Goal: Task Accomplishment & Management: Complete application form

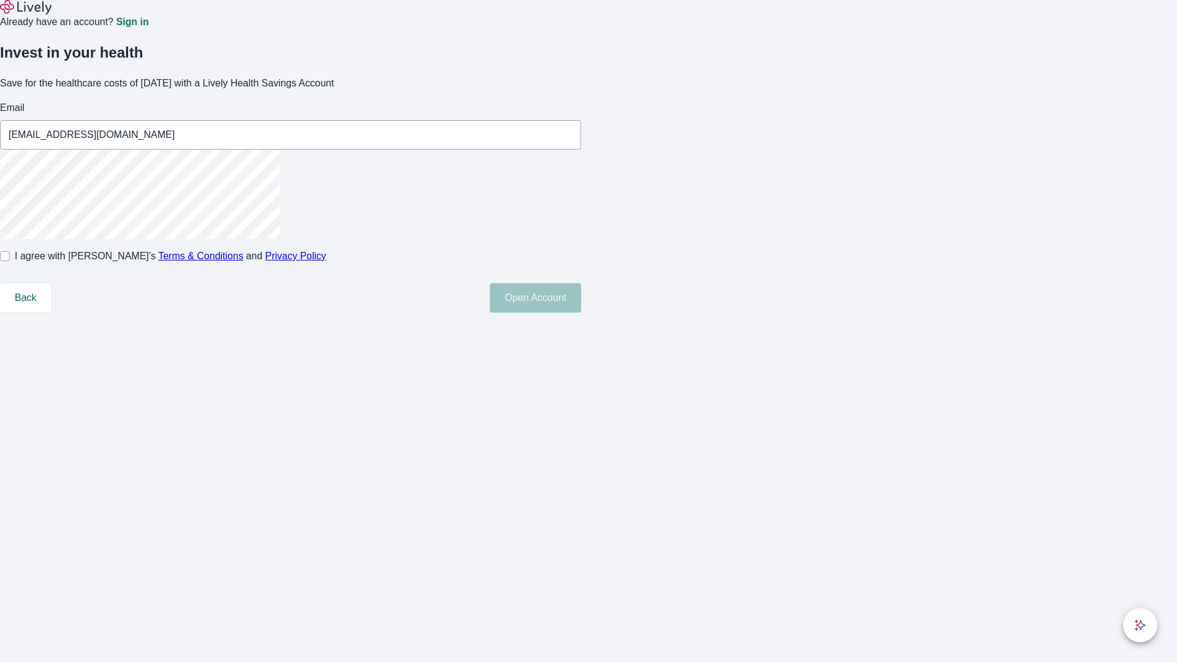
click at [10, 261] on input "I agree with Lively’s Terms & Conditions and Privacy Policy" at bounding box center [5, 256] width 10 height 10
checkbox input "true"
click at [581, 313] on button "Open Account" at bounding box center [535, 297] width 91 height 29
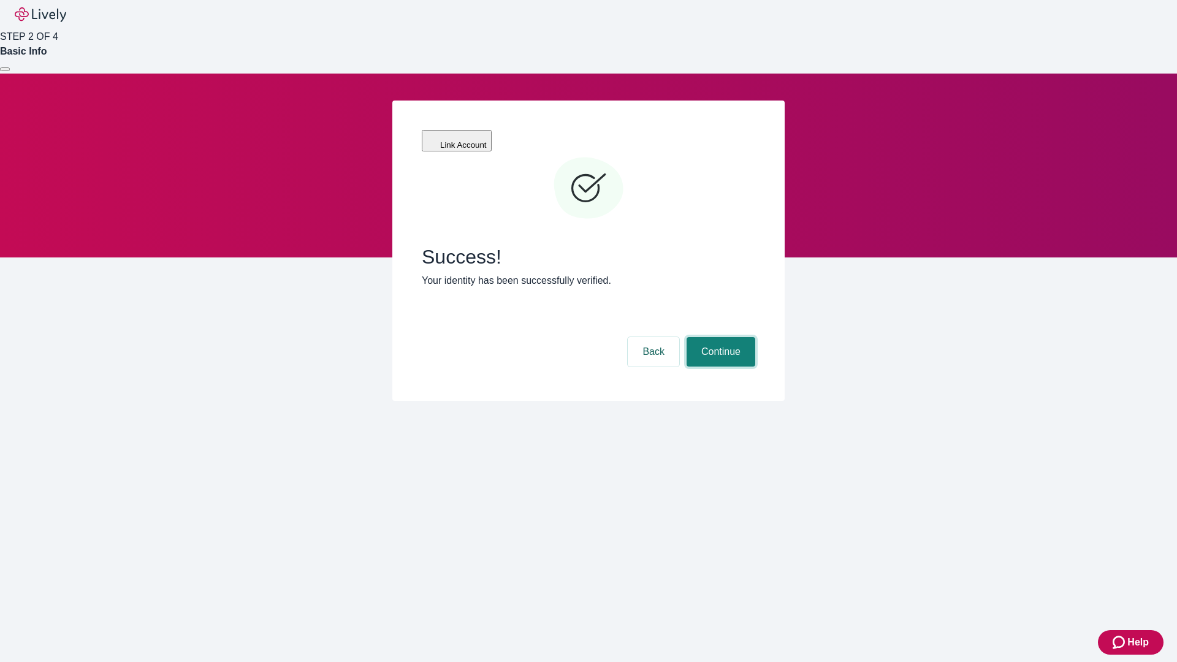
click at [719, 337] on button "Continue" at bounding box center [721, 351] width 69 height 29
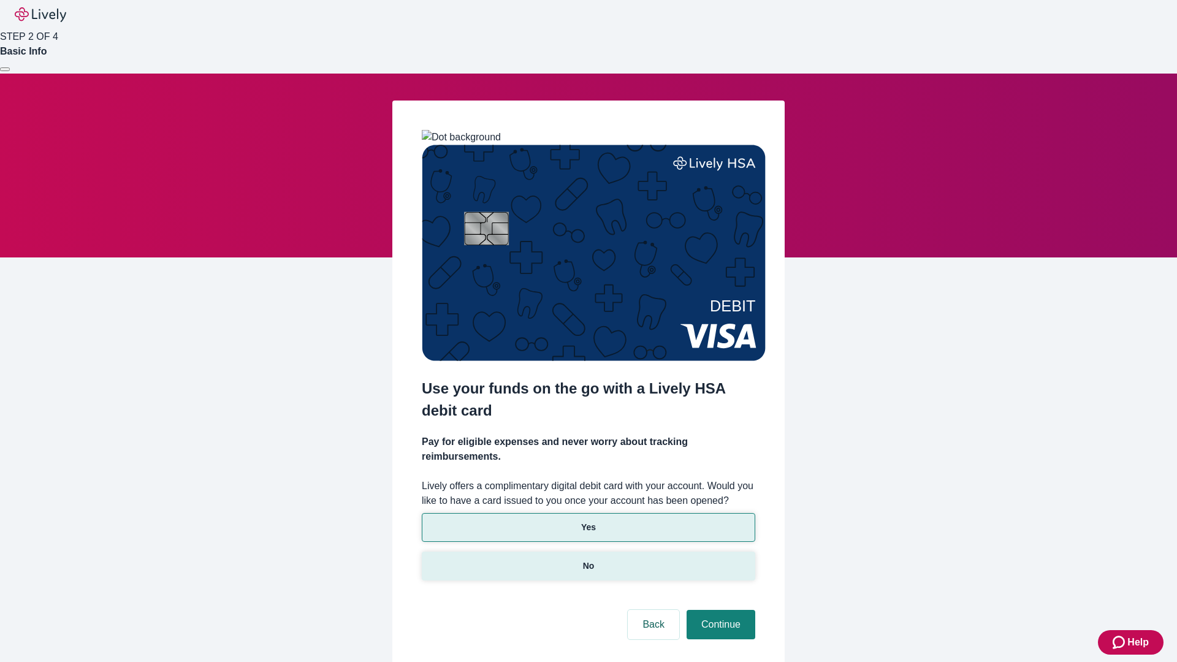
click at [588, 560] on p "No" at bounding box center [589, 566] width 12 height 13
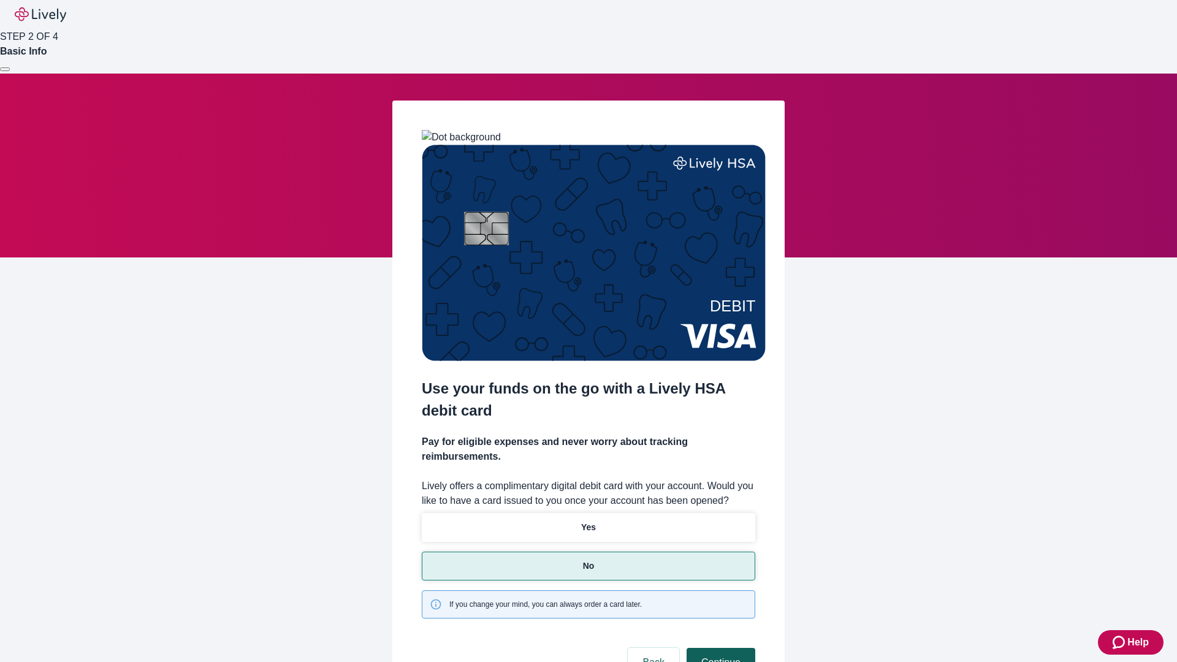
click at [719, 648] on button "Continue" at bounding box center [721, 662] width 69 height 29
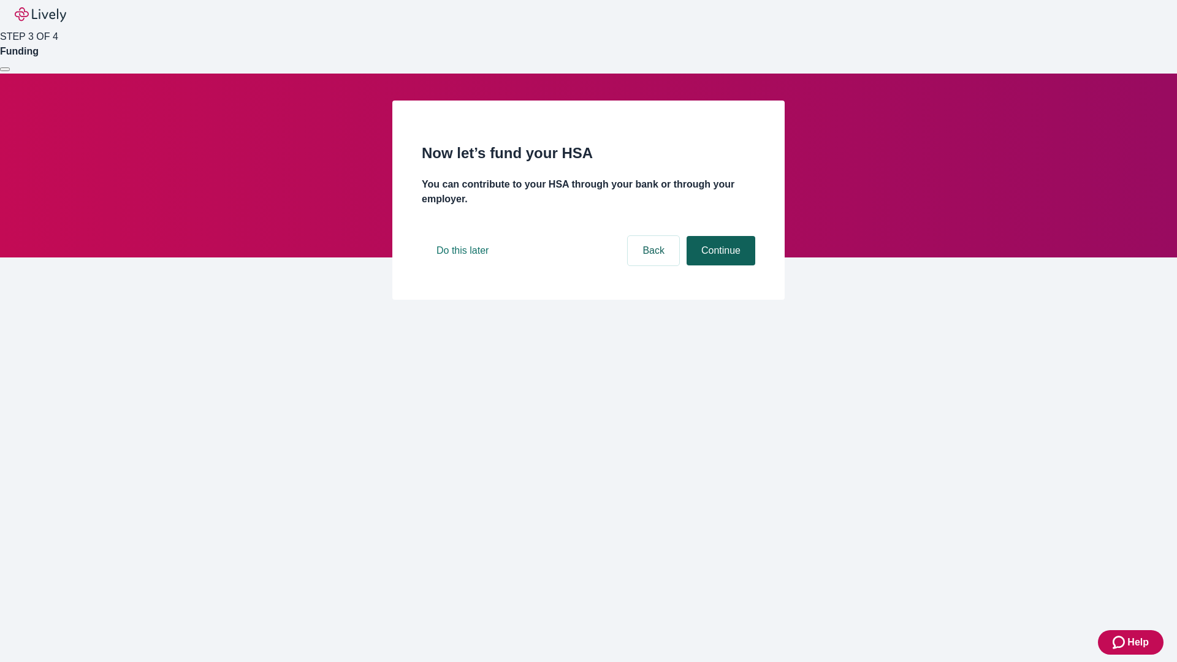
click at [719, 265] on button "Continue" at bounding box center [721, 250] width 69 height 29
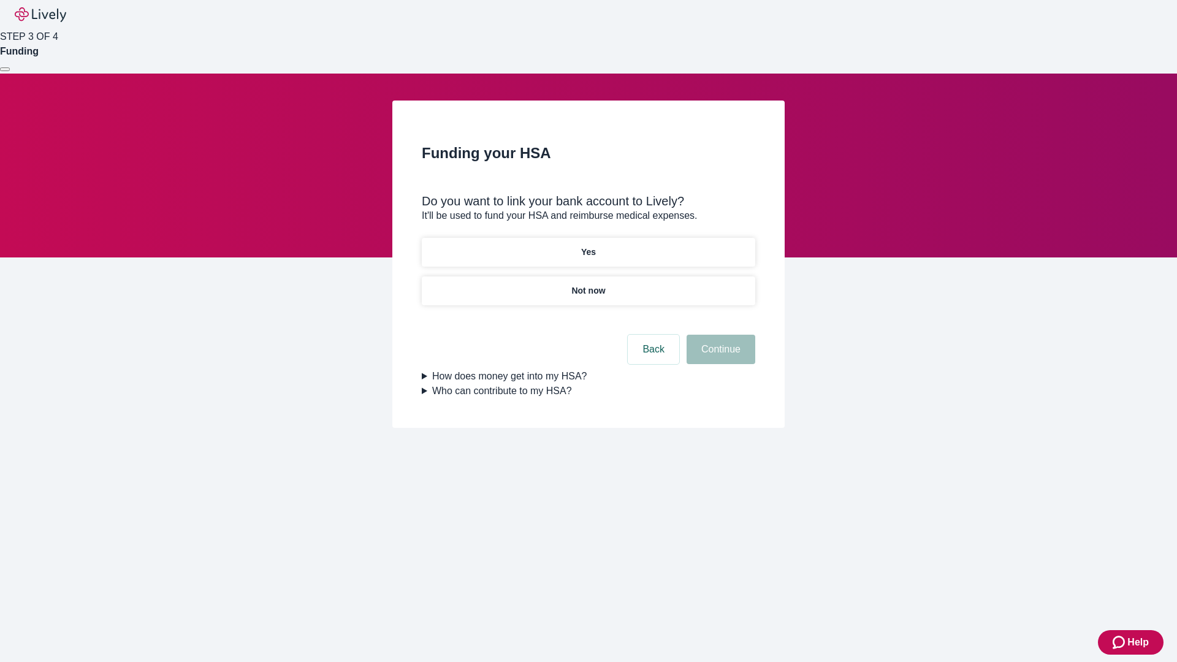
click at [588, 246] on p "Yes" at bounding box center [588, 252] width 15 height 13
click at [719, 335] on button "Continue" at bounding box center [721, 349] width 69 height 29
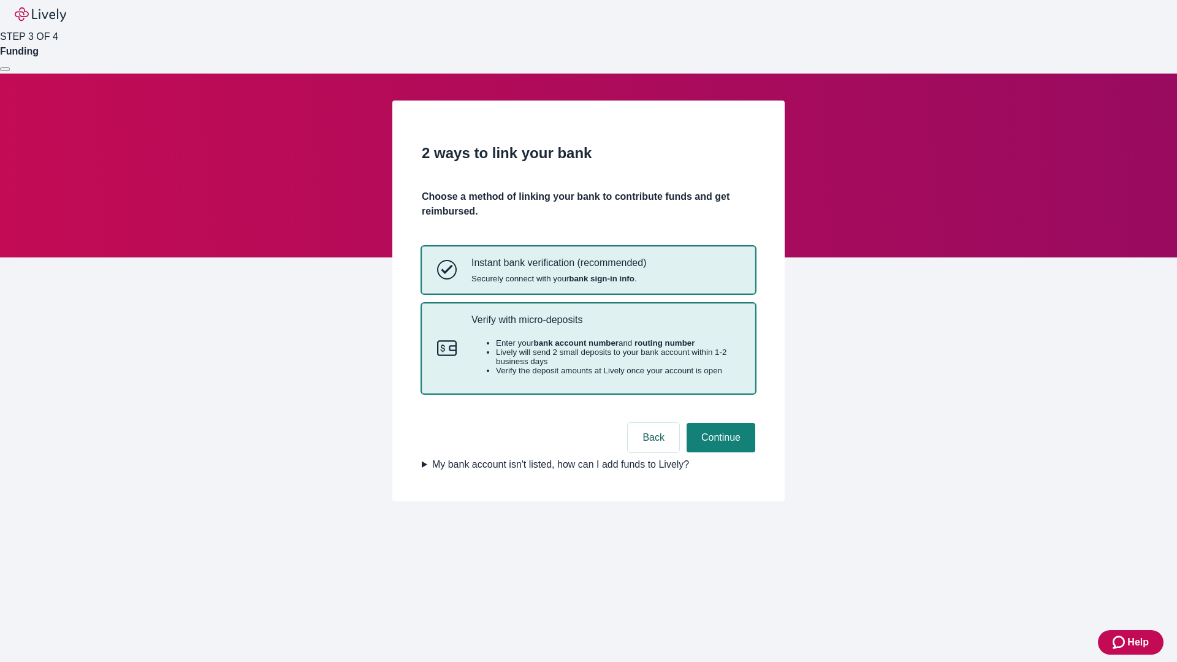
click at [605, 326] on p "Verify with micro-deposits" at bounding box center [605, 320] width 269 height 12
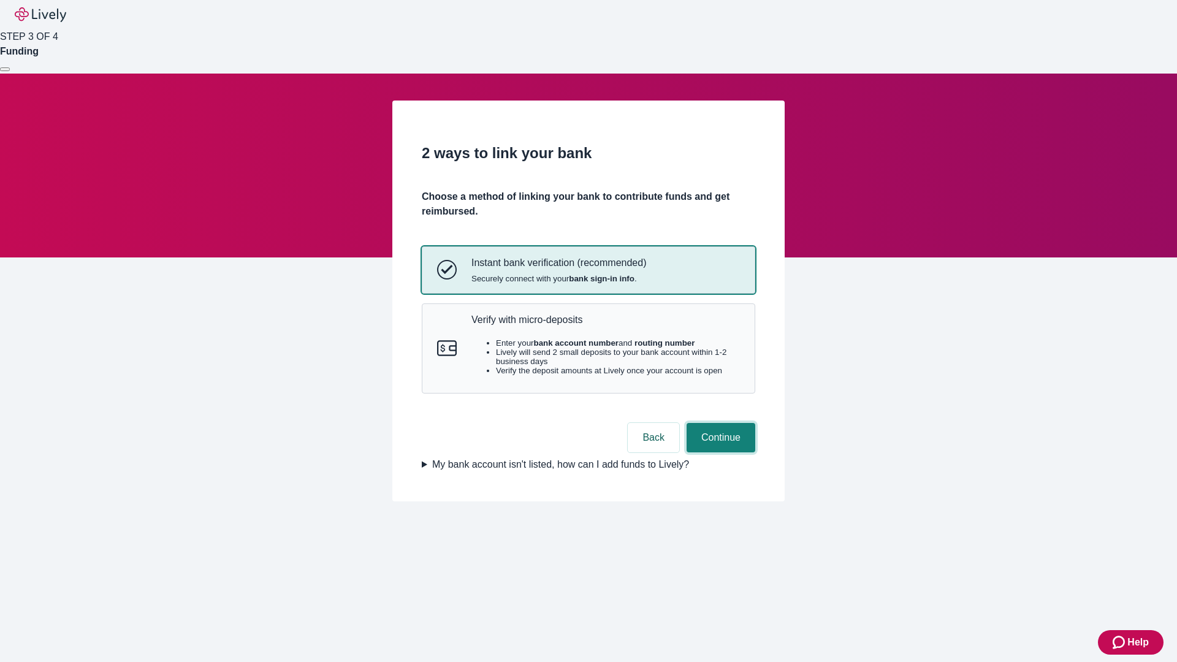
click at [719, 452] on button "Continue" at bounding box center [721, 437] width 69 height 29
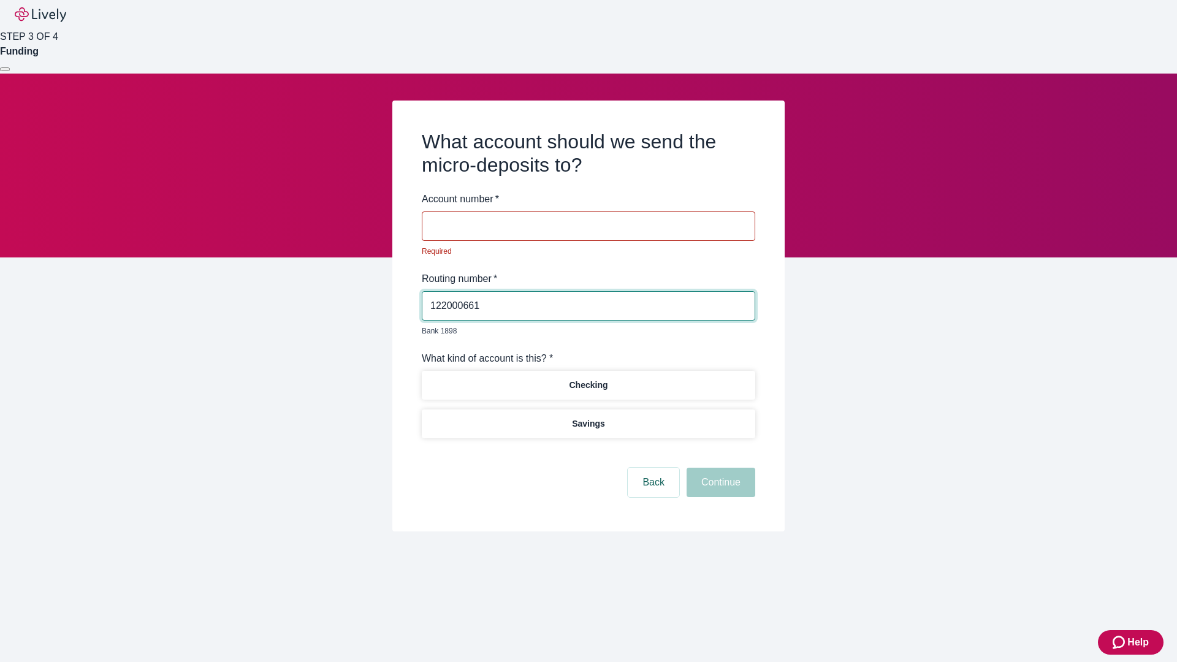
type input "122000661"
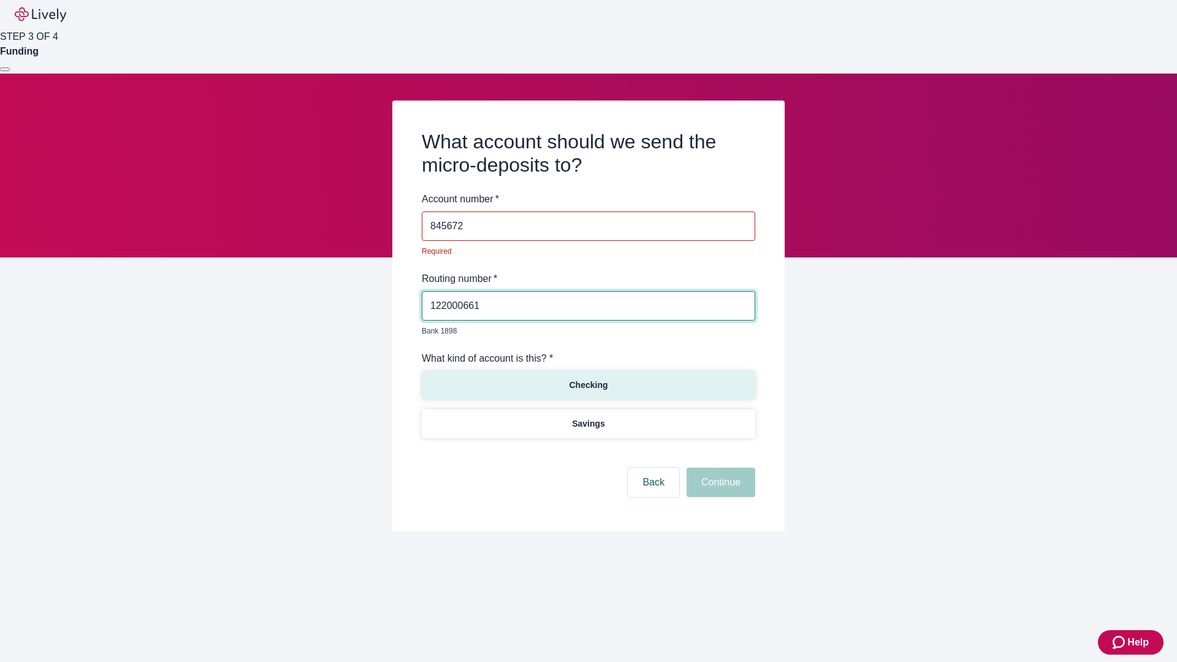
type input "845672"
click at [588, 379] on p "Checking" at bounding box center [588, 385] width 39 height 13
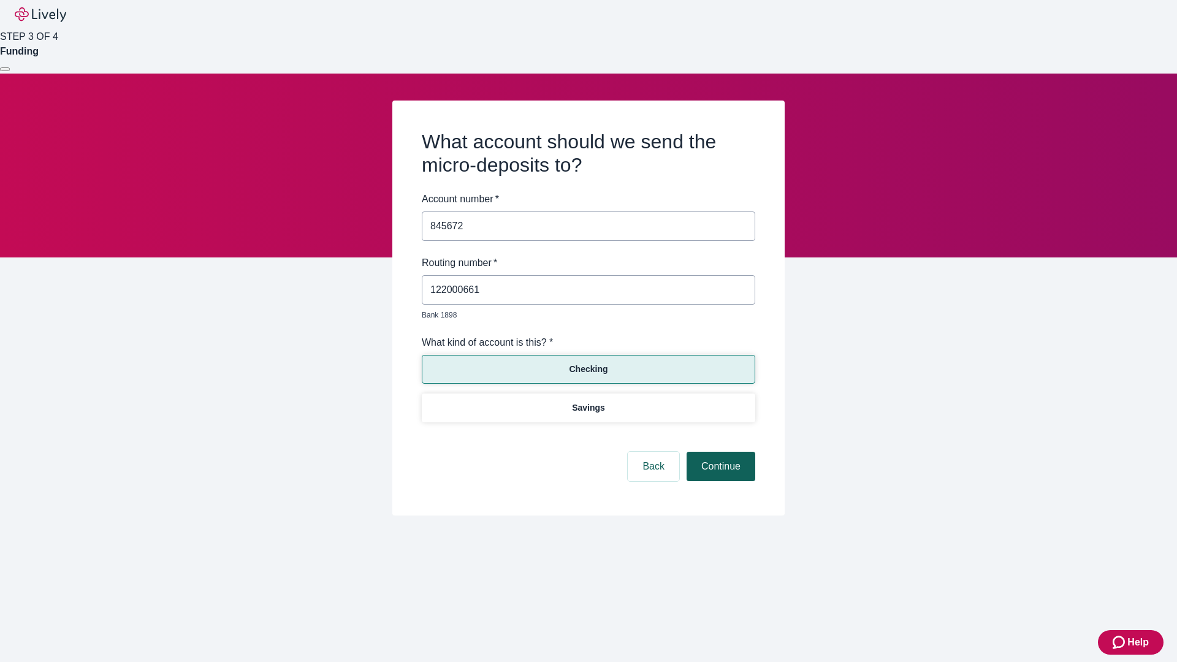
click at [719, 452] on button "Continue" at bounding box center [721, 466] width 69 height 29
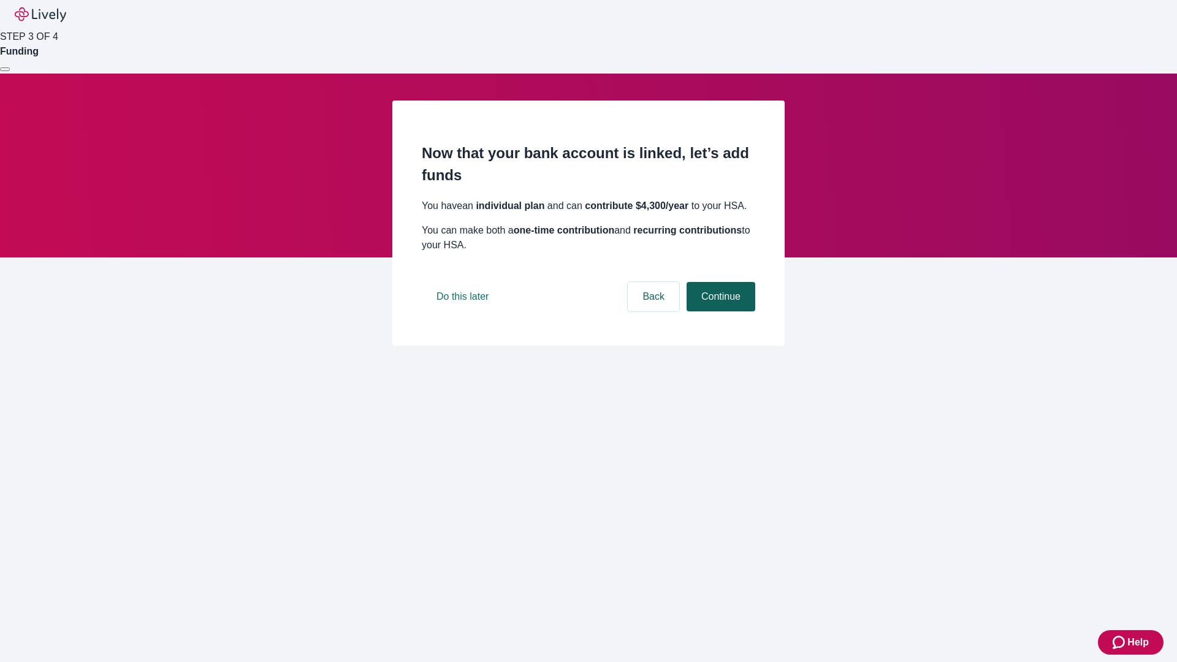
click at [719, 311] on button "Continue" at bounding box center [721, 296] width 69 height 29
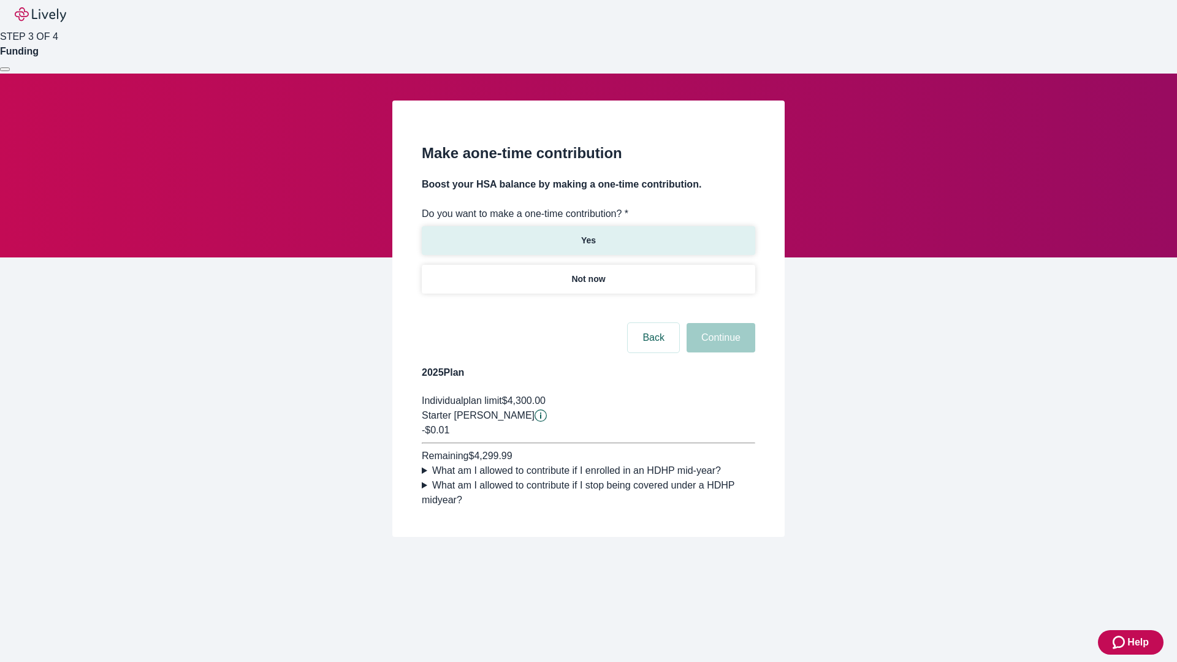
click at [588, 234] on p "Yes" at bounding box center [588, 240] width 15 height 13
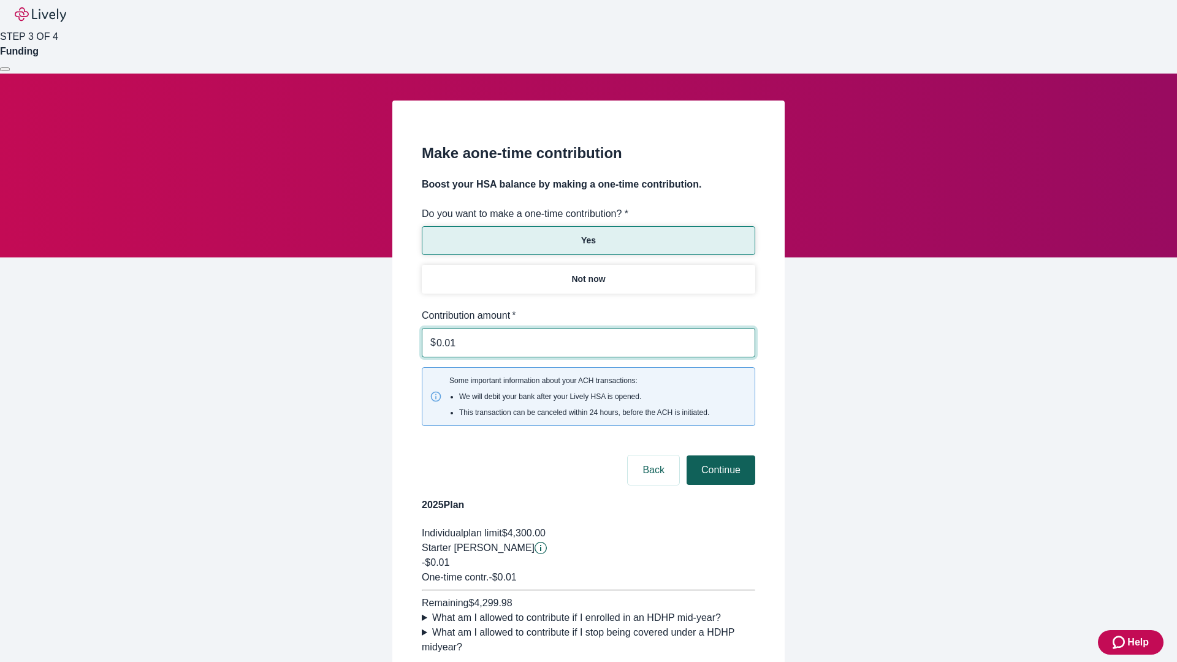
type input "0.01"
click at [719, 455] on button "Continue" at bounding box center [721, 469] width 69 height 29
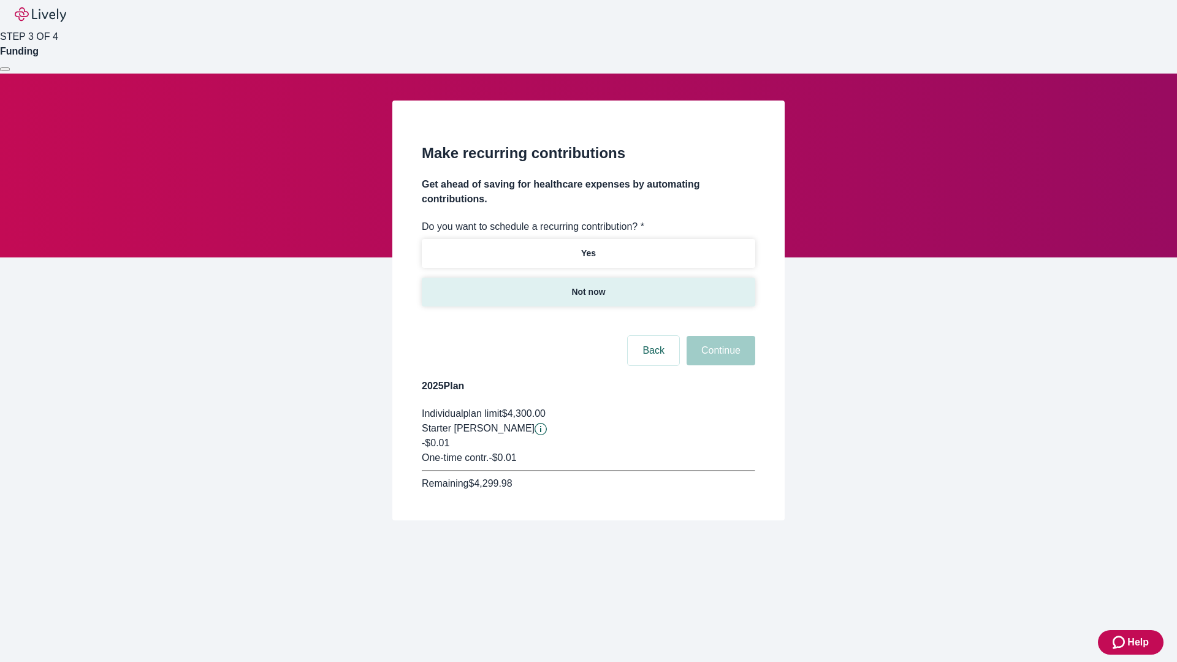
click at [588, 286] on p "Not now" at bounding box center [588, 292] width 34 height 13
click at [719, 336] on button "Continue" at bounding box center [721, 350] width 69 height 29
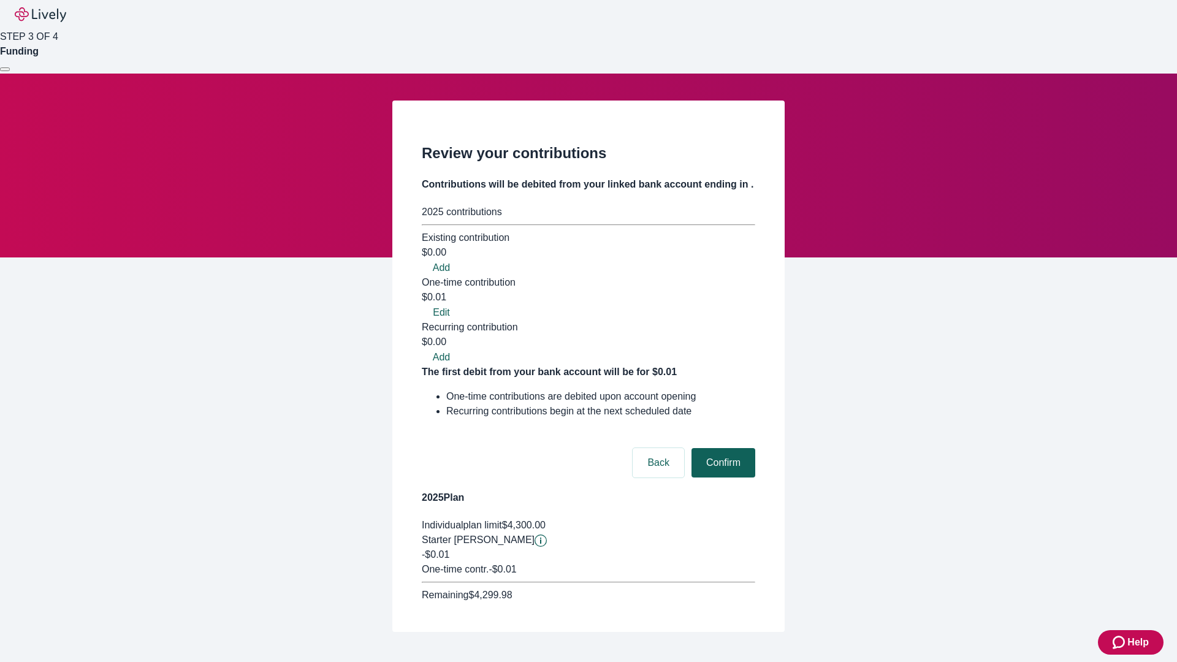
click at [722, 448] on button "Confirm" at bounding box center [724, 462] width 64 height 29
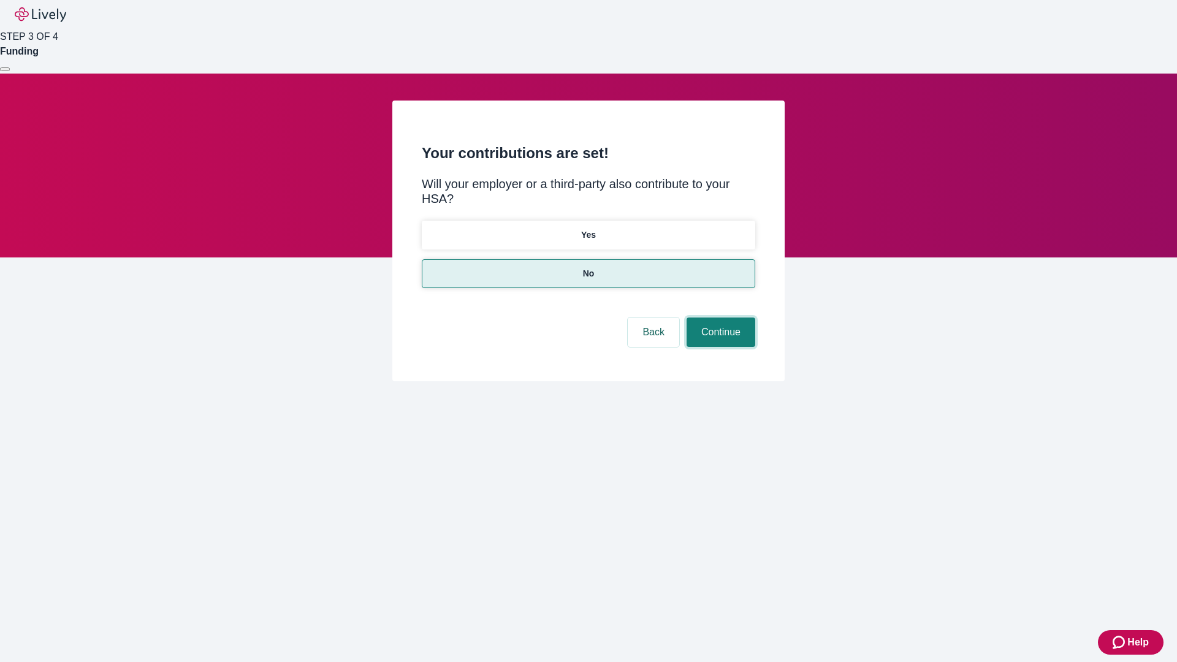
click at [719, 318] on button "Continue" at bounding box center [721, 332] width 69 height 29
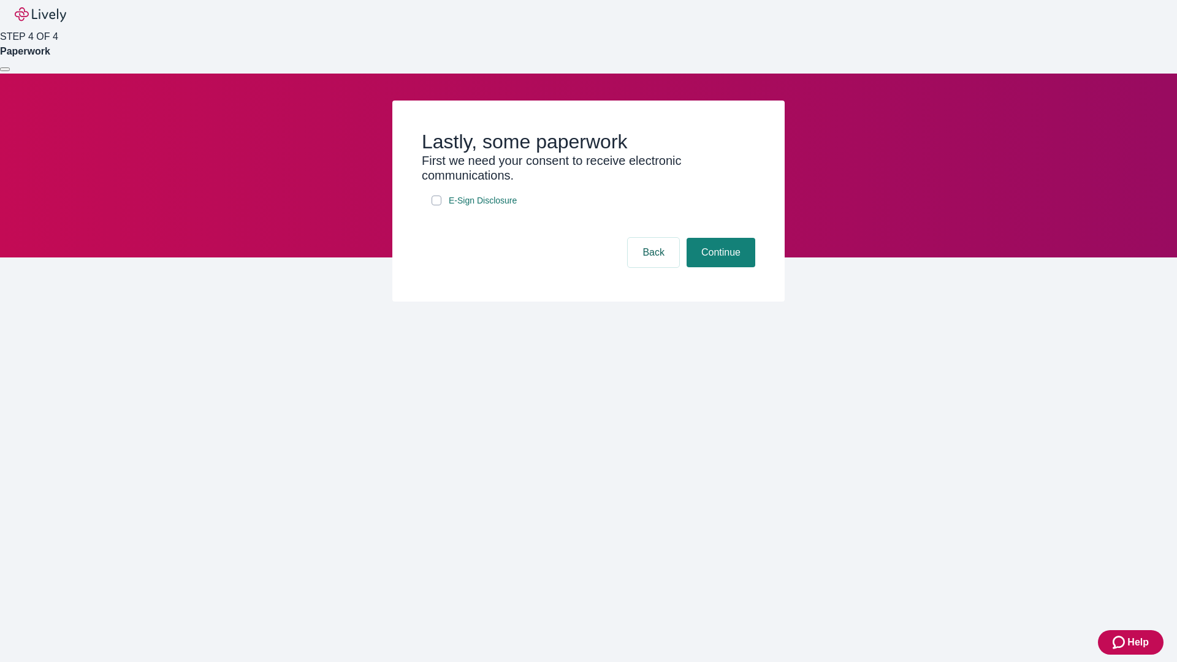
click at [436, 205] on input "E-Sign Disclosure" at bounding box center [437, 201] width 10 height 10
checkbox input "true"
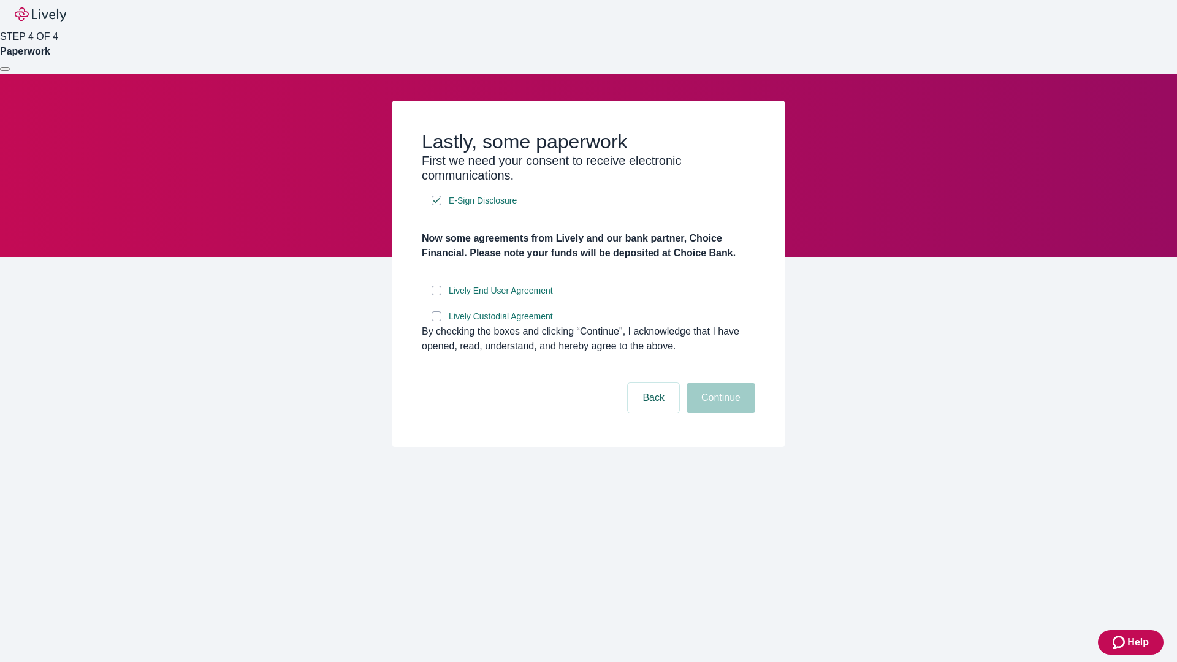
click at [436, 295] on input "Lively End User Agreement" at bounding box center [437, 291] width 10 height 10
checkbox input "true"
click at [436, 321] on input "Lively Custodial Agreement" at bounding box center [437, 316] width 10 height 10
checkbox input "true"
click at [719, 413] on button "Continue" at bounding box center [721, 397] width 69 height 29
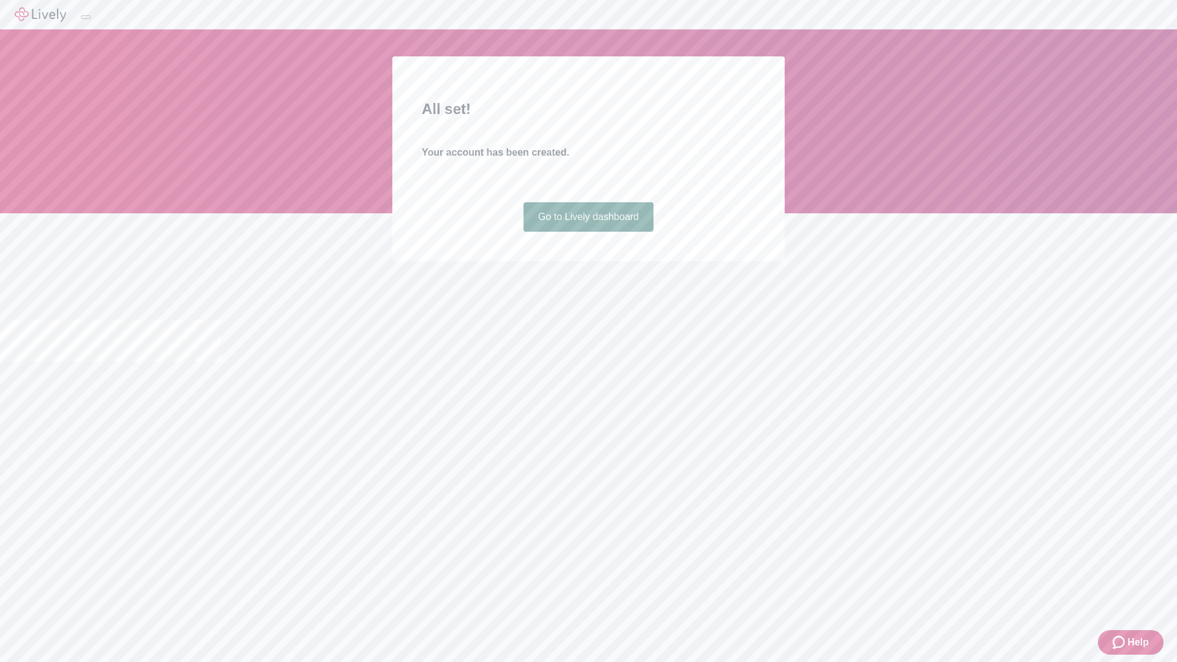
click at [588, 232] on link "Go to Lively dashboard" at bounding box center [589, 216] width 131 height 29
